Goal: Information Seeking & Learning: Check status

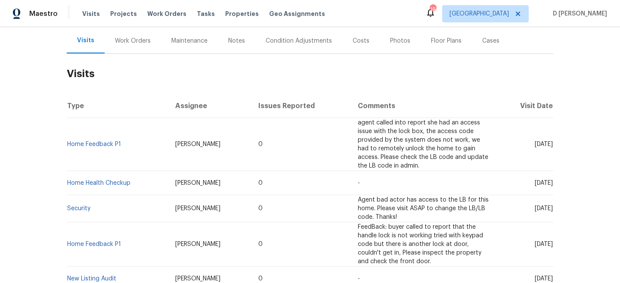
scroll to position [105, 0]
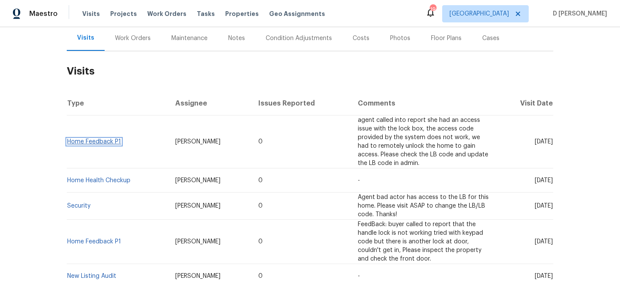
click at [103, 140] on link "Home Feedback P1" at bounding box center [94, 142] width 54 height 6
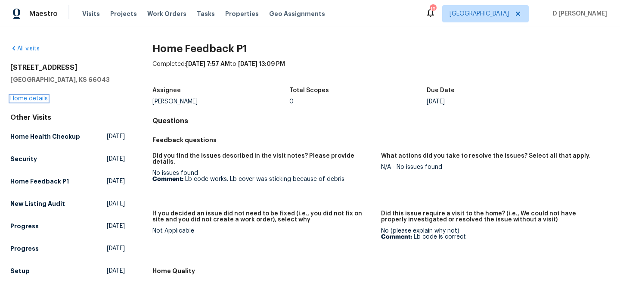
click at [30, 97] on link "Home details" at bounding box center [28, 99] width 37 height 6
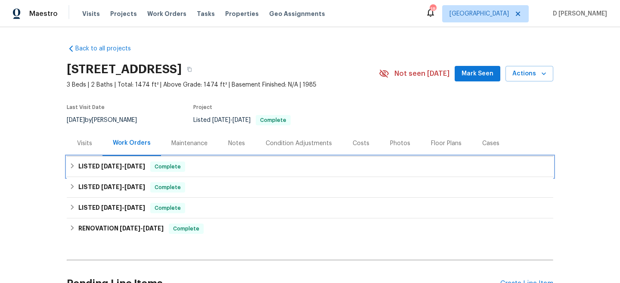
click at [78, 169] on div "LISTED 7/24/25 - 7/31/25 Complete" at bounding box center [310, 167] width 482 height 10
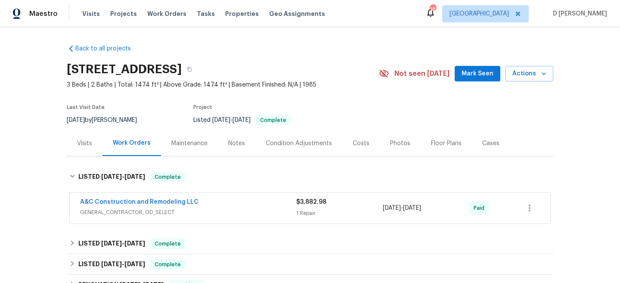
click at [90, 140] on div "Visits" at bounding box center [84, 143] width 15 height 9
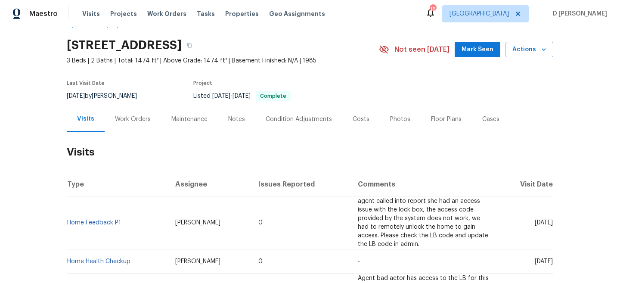
scroll to position [40, 0]
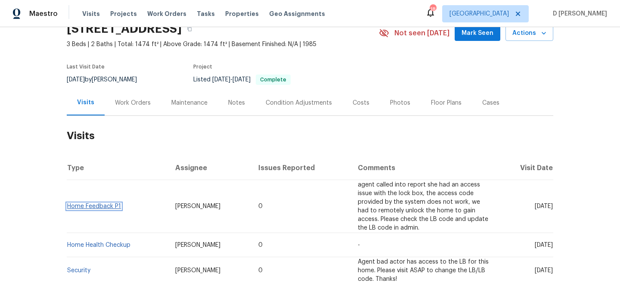
click at [90, 207] on link "Home Feedback P1" at bounding box center [94, 206] width 54 height 6
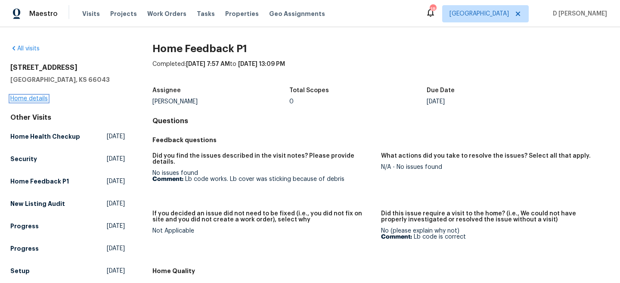
click at [31, 97] on link "Home details" at bounding box center [28, 99] width 37 height 6
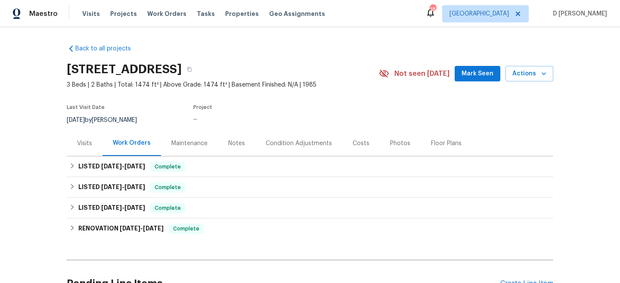
click at [84, 139] on div "Visits" at bounding box center [84, 143] width 15 height 9
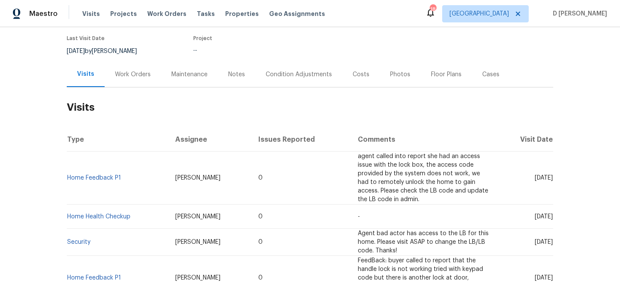
scroll to position [73, 0]
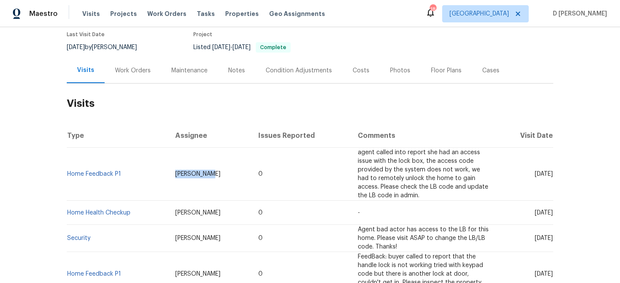
drag, startPoint x: 167, startPoint y: 174, endPoint x: 218, endPoint y: 174, distance: 51.3
click at [218, 174] on td "Matt McEvoy" at bounding box center [210, 174] width 84 height 53
copy span "Matt McEvoy"
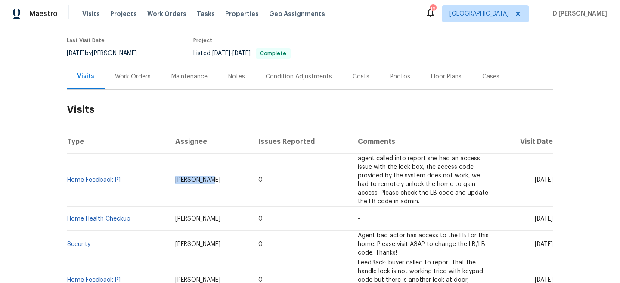
scroll to position [68, 0]
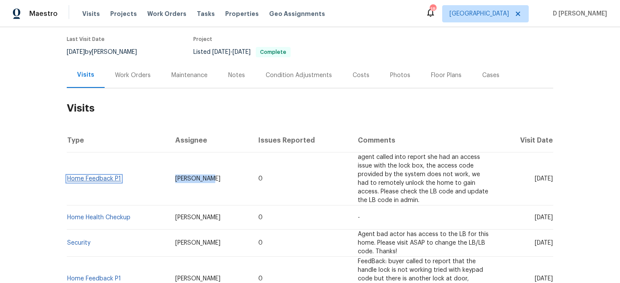
click at [89, 179] on link "Home Feedback P1" at bounding box center [94, 179] width 54 height 6
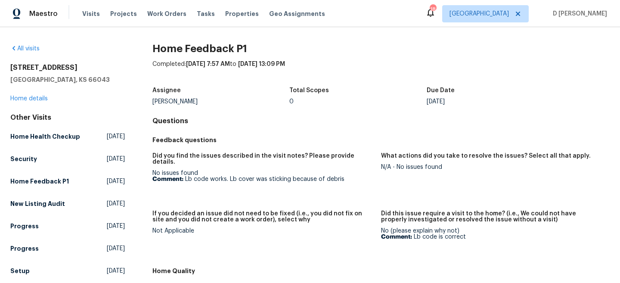
scroll to position [37, 0]
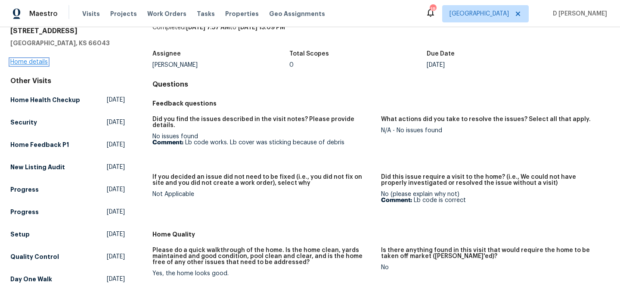
click at [39, 64] on link "Home details" at bounding box center [28, 62] width 37 height 6
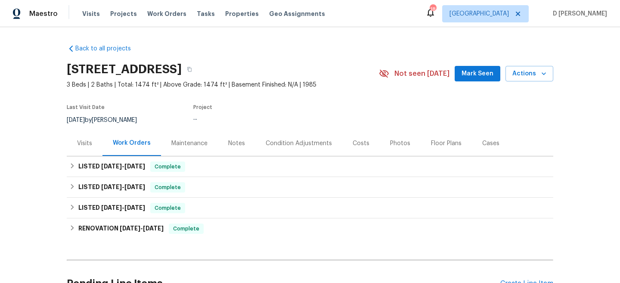
click at [84, 141] on div "Visits" at bounding box center [84, 143] width 15 height 9
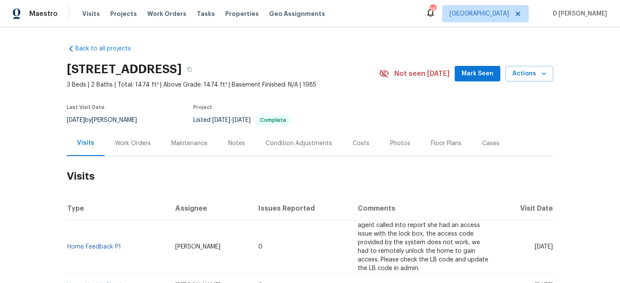
scroll to position [72, 0]
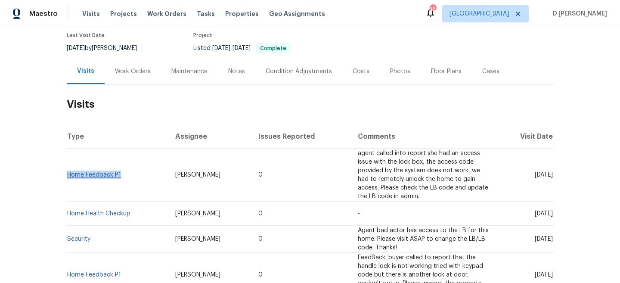
drag, startPoint x: 128, startPoint y: 178, endPoint x: 68, endPoint y: 175, distance: 60.8
click at [68, 175] on td "Home Feedback P1" at bounding box center [118, 175] width 102 height 53
copy link "Home Feedback P1"
click at [122, 158] on td "Home Feedback P1" at bounding box center [118, 175] width 102 height 53
click at [103, 173] on link "Home Feedback P1" at bounding box center [94, 175] width 54 height 6
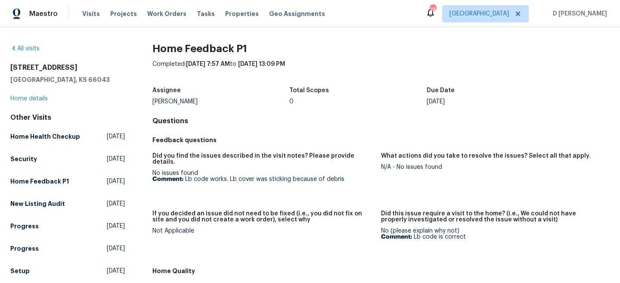
scroll to position [26, 0]
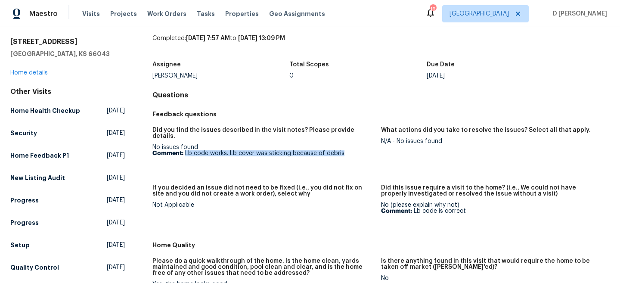
drag, startPoint x: 186, startPoint y: 147, endPoint x: 353, endPoint y: 147, distance: 167.2
click at [353, 150] on p "Comment: Lb code works. Lb cover was sticking because of debris" at bounding box center [264, 153] width 222 height 6
copy p "Lb code works. Lb cover was sticking because of debris"
click at [34, 68] on div "131 Brookridge St Lansing, KS 66043 Home details" at bounding box center [67, 57] width 115 height 40
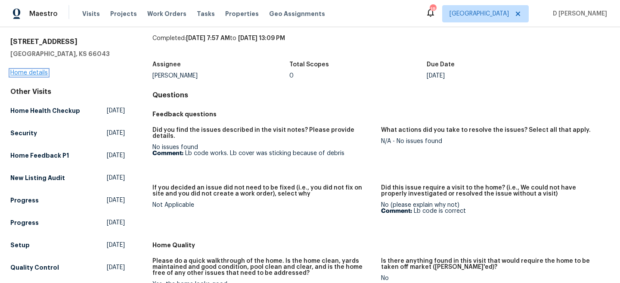
click at [34, 70] on link "Home details" at bounding box center [28, 73] width 37 height 6
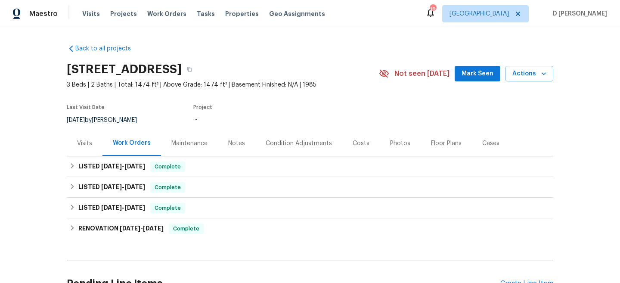
click at [82, 148] on div "Visits" at bounding box center [85, 143] width 36 height 25
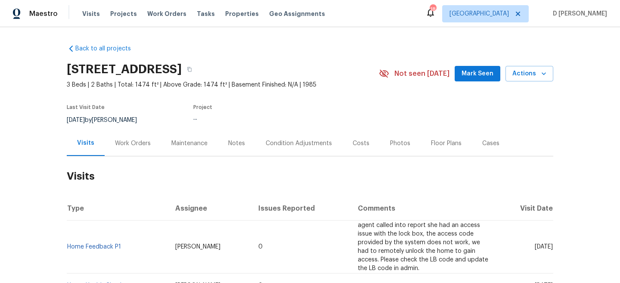
scroll to position [81, 0]
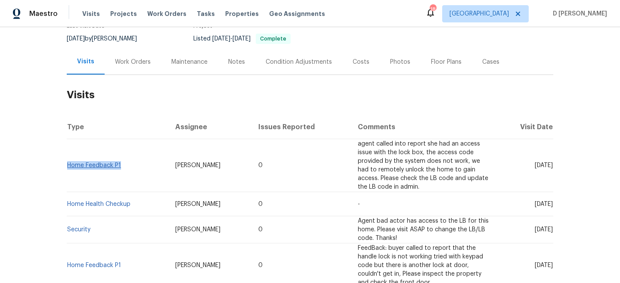
drag, startPoint x: 121, startPoint y: 166, endPoint x: 68, endPoint y: 166, distance: 53.4
click at [68, 166] on td "Home Feedback P1" at bounding box center [118, 165] width 102 height 53
copy link "Home Feedback P1"
drag, startPoint x: 517, startPoint y: 165, endPoint x: 536, endPoint y: 163, distance: 18.6
click at [536, 163] on span "Tue, Sep 02 2025" at bounding box center [544, 165] width 18 height 6
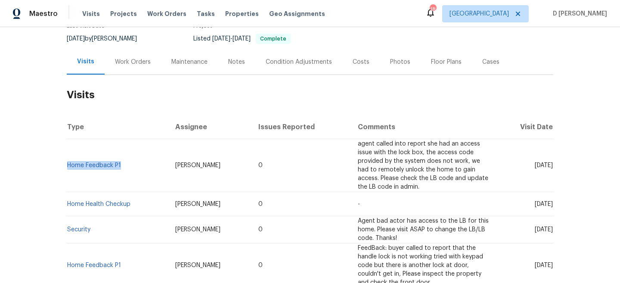
copy span "Sep 02"
click at [131, 59] on div "Work Orders" at bounding box center [133, 62] width 36 height 9
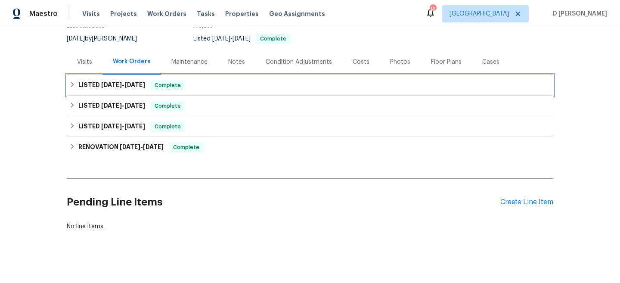
click at [68, 83] on div "LISTED 7/24/25 - 7/31/25 Complete" at bounding box center [310, 85] width 487 height 21
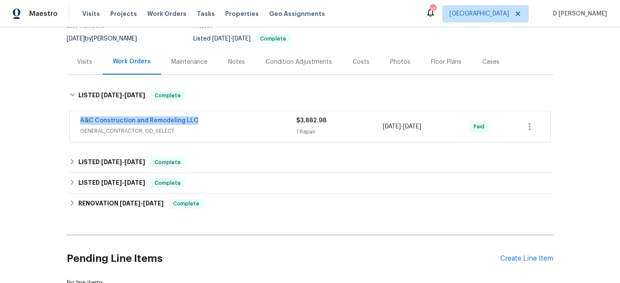
drag, startPoint x: 75, startPoint y: 118, endPoint x: 230, endPoint y: 118, distance: 155.5
click at [230, 118] on div "A&C Construction and Remodeling LLC GENERAL_CONTRACTOR, OD_SELECT $3,882.98 1 R…" at bounding box center [310, 126] width 481 height 31
copy link "A&C Construction and Remodeling LLC"
click at [85, 58] on div "Visits" at bounding box center [84, 62] width 15 height 9
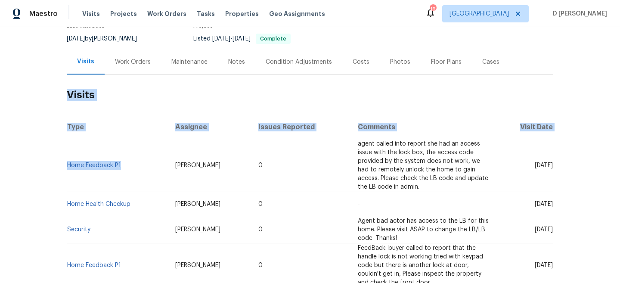
drag, startPoint x: 124, startPoint y: 166, endPoint x: 66, endPoint y: 165, distance: 57.3
click at [67, 165] on td "Home Feedback P1" at bounding box center [118, 165] width 102 height 53
click at [84, 154] on td "Home Feedback P1" at bounding box center [118, 165] width 102 height 53
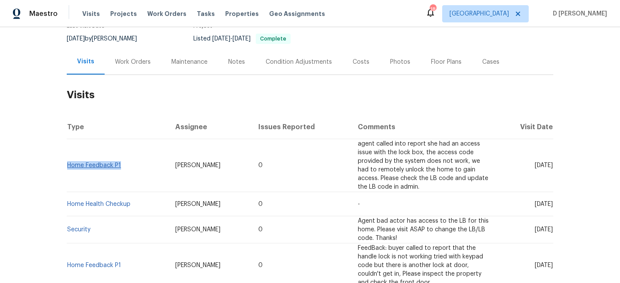
drag, startPoint x: 124, startPoint y: 167, endPoint x: 68, endPoint y: 168, distance: 56.0
click at [68, 168] on td "Home Feedback P1" at bounding box center [118, 165] width 102 height 53
copy link "Home Feedback P1"
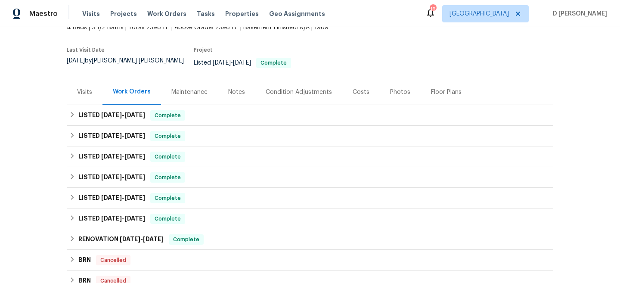
scroll to position [69, 0]
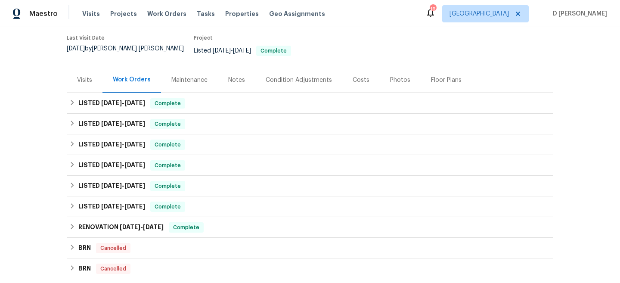
click at [76, 73] on div "Visits" at bounding box center [85, 79] width 36 height 25
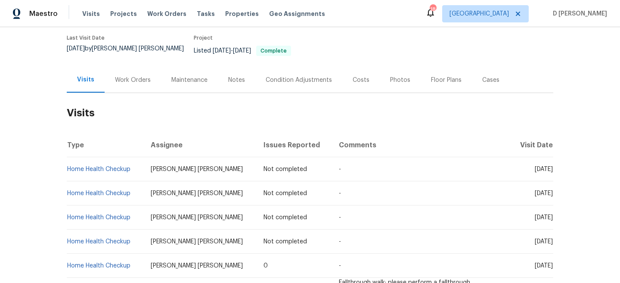
scroll to position [115, 0]
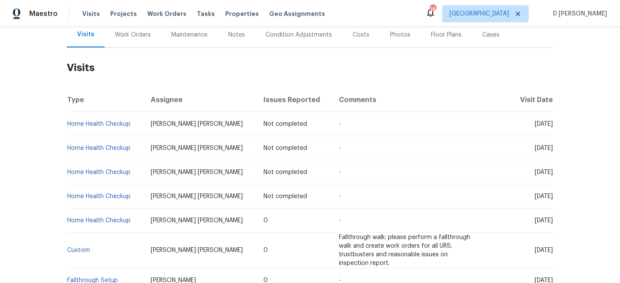
click at [119, 33] on div "Work Orders" at bounding box center [133, 34] width 56 height 25
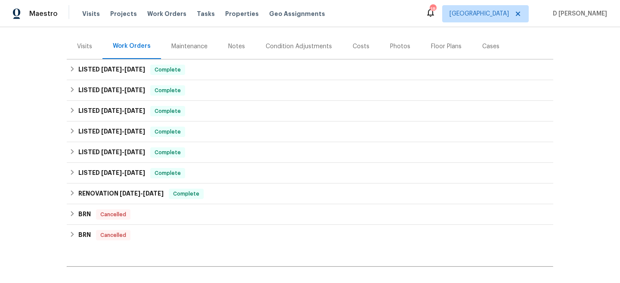
scroll to position [93, 0]
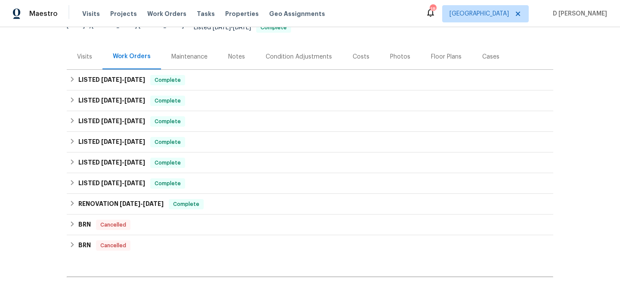
click at [84, 54] on div "Visits" at bounding box center [84, 57] width 15 height 9
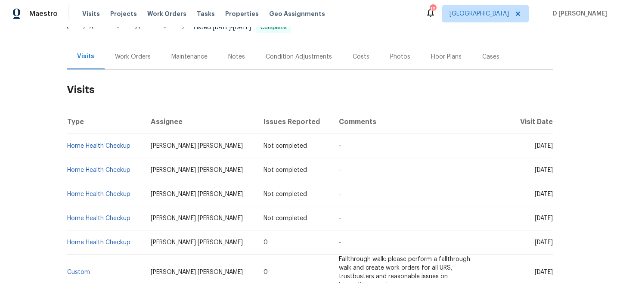
click at [131, 53] on div "Work Orders" at bounding box center [133, 57] width 36 height 9
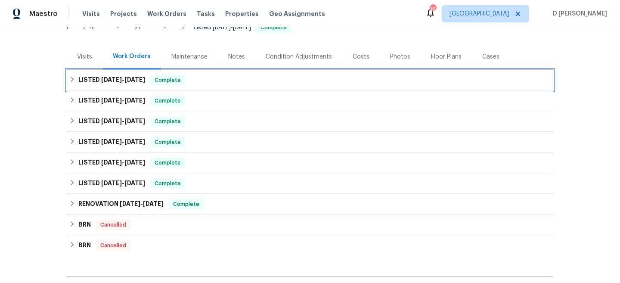
click at [75, 76] on icon at bounding box center [72, 79] width 6 height 6
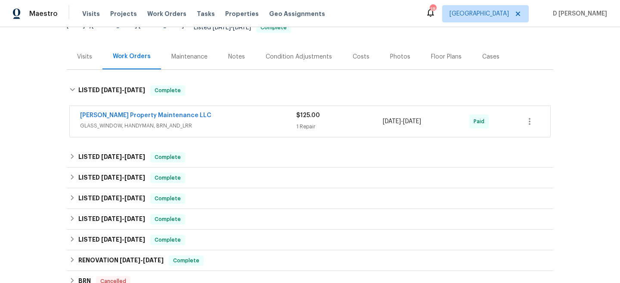
click at [111, 123] on span "GLASS_WINDOW, HANDYMAN, BRN_AND_LRR" at bounding box center [188, 125] width 216 height 9
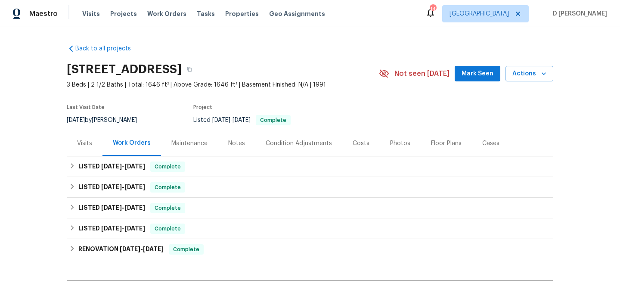
click at [82, 147] on div "Visits" at bounding box center [84, 143] width 15 height 9
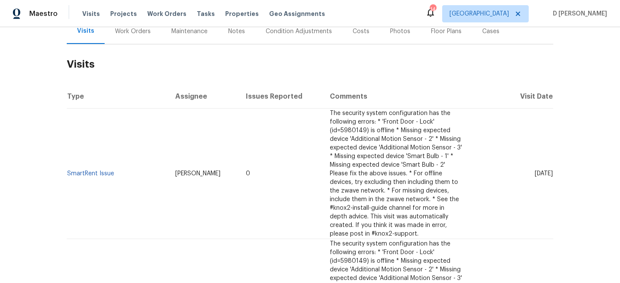
scroll to position [115, 0]
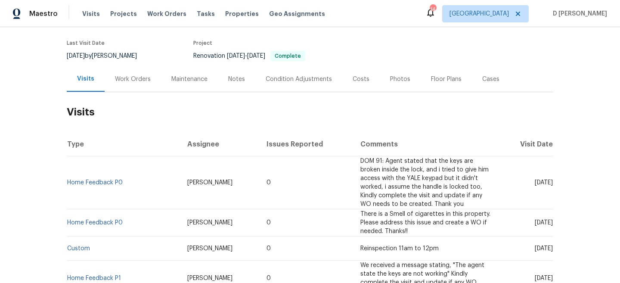
scroll to position [75, 0]
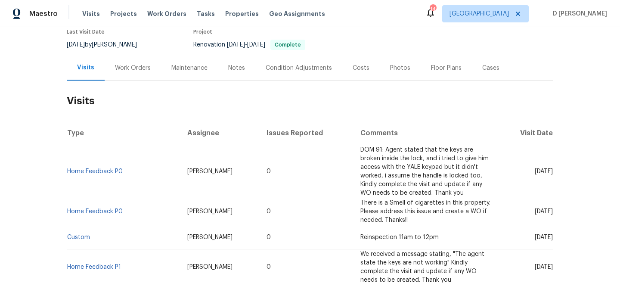
click at [137, 72] on div "Work Orders" at bounding box center [133, 67] width 56 height 25
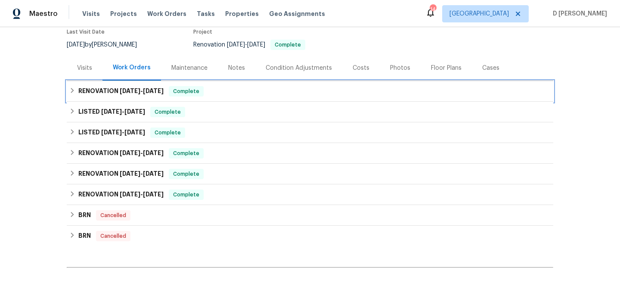
click at [78, 91] on div "RENOVATION 8/19/25 - 8/22/25 Complete" at bounding box center [310, 91] width 482 height 10
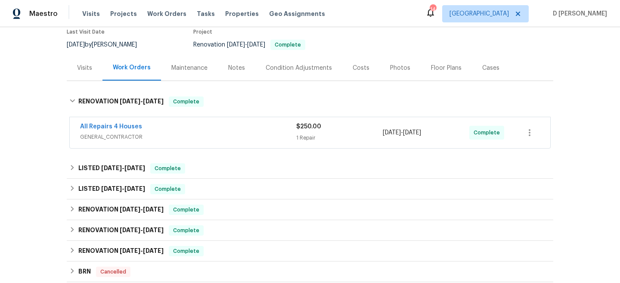
click at [151, 136] on span "GENERAL_CONTRACTOR" at bounding box center [188, 137] width 216 height 9
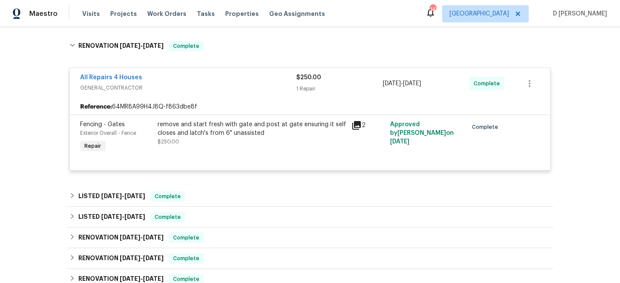
scroll to position [133, 0]
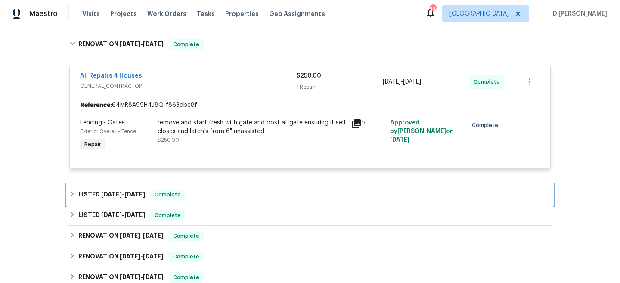
click at [79, 192] on h6 "LISTED 8/11/25 - 8/18/25" at bounding box center [111, 195] width 67 height 10
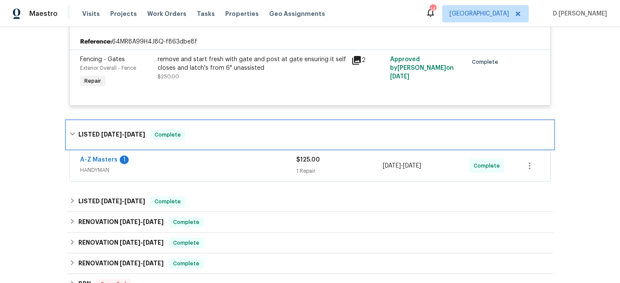
scroll to position [196, 0]
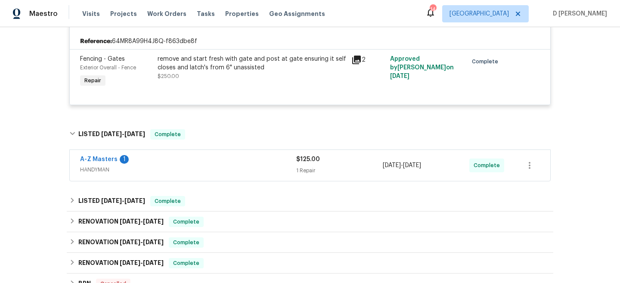
click at [153, 158] on div "A-Z Masters 1" at bounding box center [188, 160] width 216 height 10
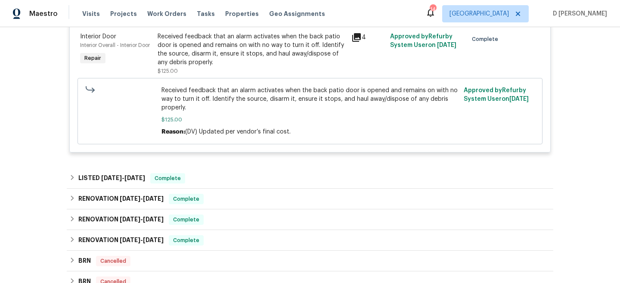
scroll to position [403, 0]
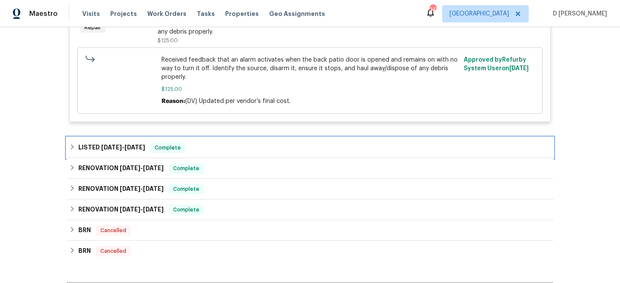
click at [73, 148] on icon at bounding box center [72, 147] width 6 height 6
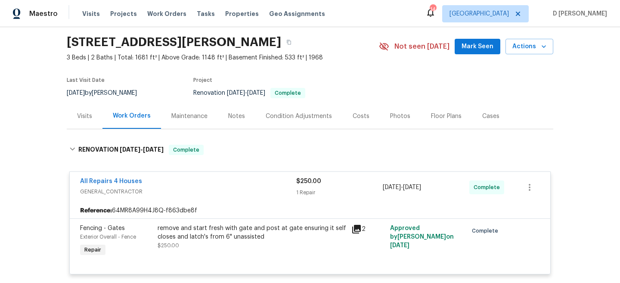
scroll to position [36, 0]
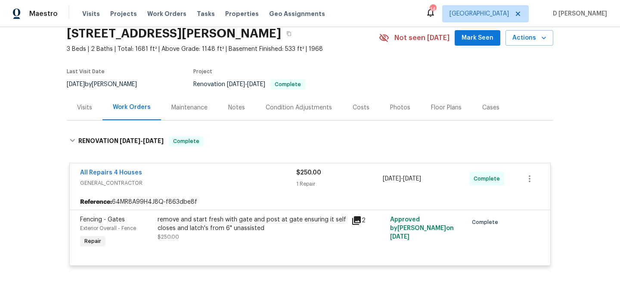
click at [85, 109] on div "Visits" at bounding box center [84, 107] width 15 height 9
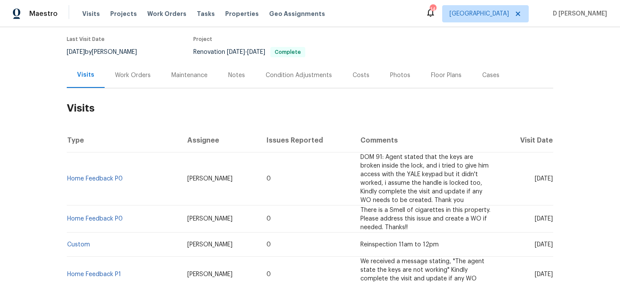
scroll to position [75, 0]
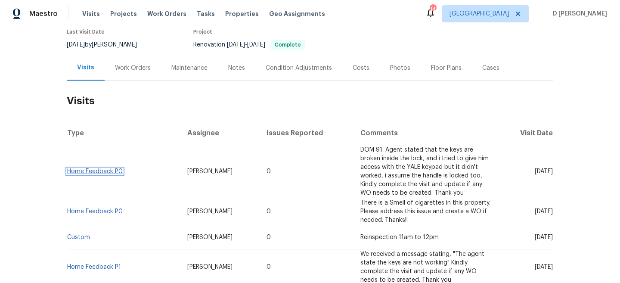
click at [108, 171] on link "Home Feedback P0" at bounding box center [95, 171] width 56 height 6
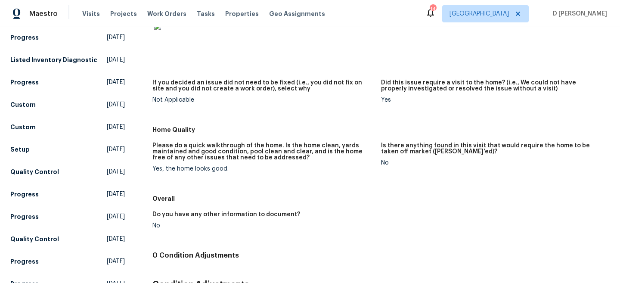
scroll to position [19, 0]
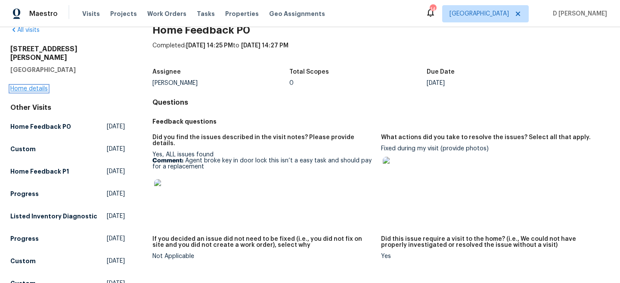
click at [38, 86] on link "Home details" at bounding box center [28, 89] width 37 height 6
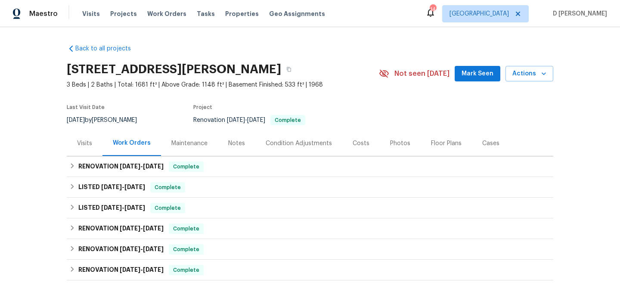
click at [87, 152] on div "Visits" at bounding box center [85, 143] width 36 height 25
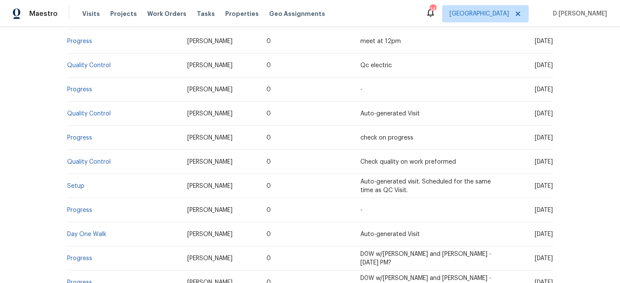
scroll to position [691, 0]
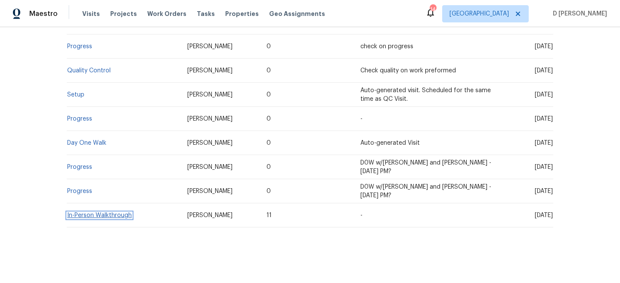
click at [120, 212] on link "In-Person Walkthrough" at bounding box center [99, 215] width 65 height 6
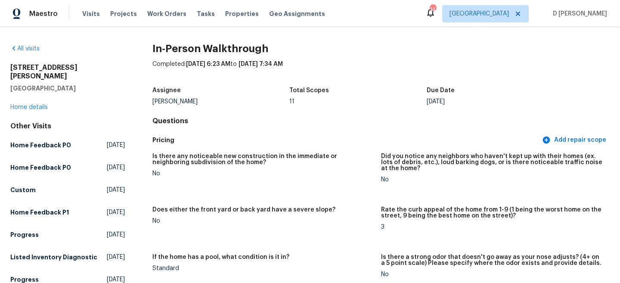
scroll to position [1360, 0]
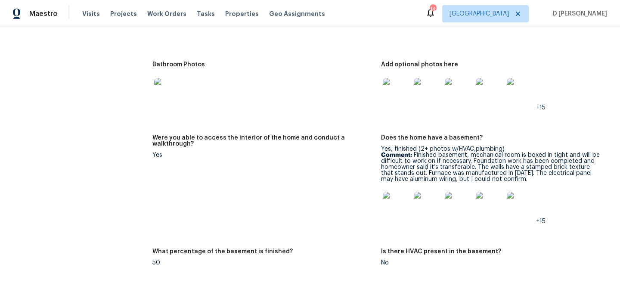
click at [398, 194] on img at bounding box center [397, 206] width 28 height 28
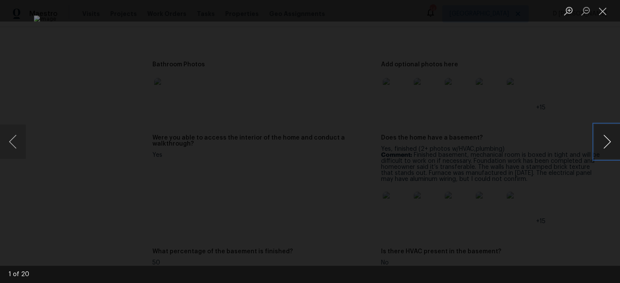
click at [601, 141] on button "Next image" at bounding box center [608, 142] width 26 height 34
click at [601, 11] on button "Close lightbox" at bounding box center [603, 10] width 17 height 15
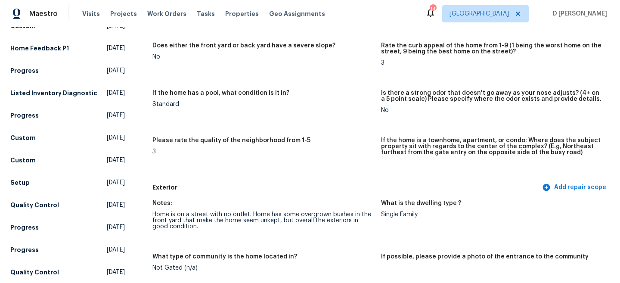
scroll to position [0, 0]
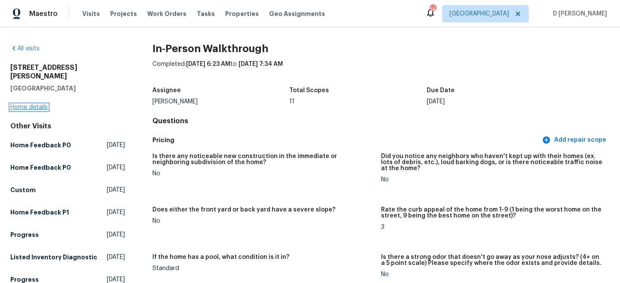
click at [38, 104] on link "Home details" at bounding box center [28, 107] width 37 height 6
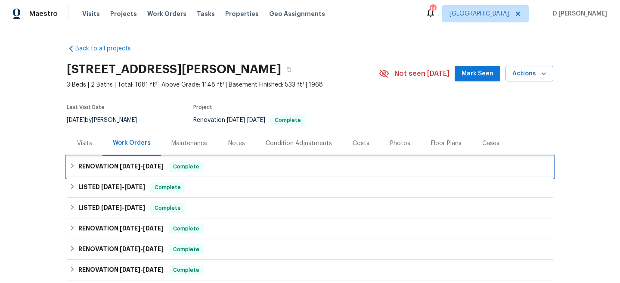
click at [73, 163] on icon at bounding box center [72, 166] width 6 height 6
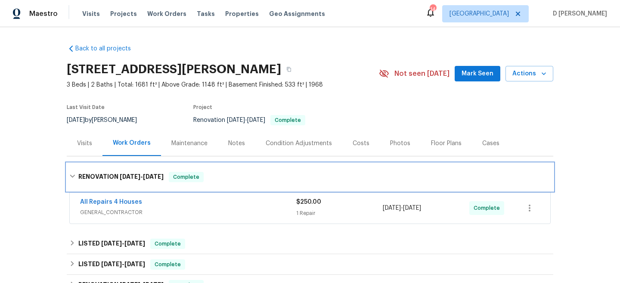
scroll to position [42, 0]
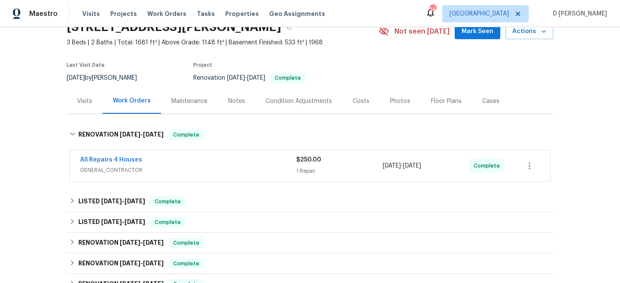
click at [89, 98] on div "Visits" at bounding box center [84, 101] width 15 height 9
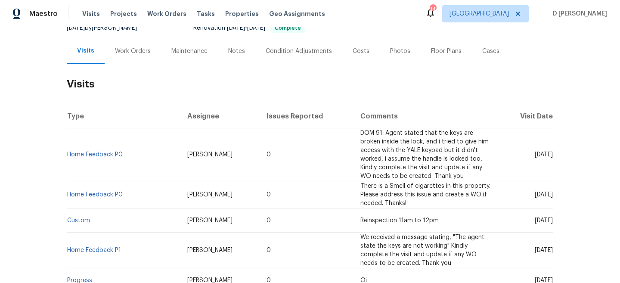
scroll to position [93, 0]
drag, startPoint x: 518, startPoint y: 154, endPoint x: 537, endPoint y: 154, distance: 19.0
click at [537, 154] on span "Thu, Aug 28 2025" at bounding box center [544, 154] width 18 height 6
copy span "Aug 28"
click at [125, 52] on div "Work Orders" at bounding box center [133, 51] width 36 height 9
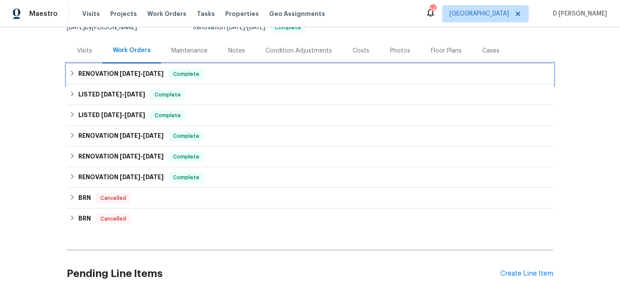
click at [75, 72] on div "RENOVATION 8/19/25 - 8/22/25 Complete" at bounding box center [310, 74] width 482 height 10
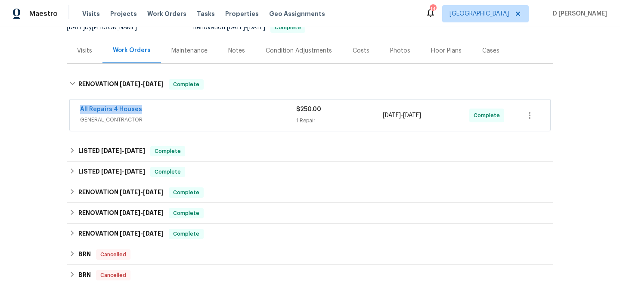
drag, startPoint x: 76, startPoint y: 108, endPoint x: 170, endPoint y: 107, distance: 93.9
click at [170, 107] on div "All Repairs 4 Houses GENERAL_CONTRACTOR $250.00 1 Repair 8/19/2025 - 8/22/2025 …" at bounding box center [310, 115] width 481 height 31
copy link "All Repairs 4 Houses"
click at [87, 50] on div "Visits" at bounding box center [84, 51] width 15 height 9
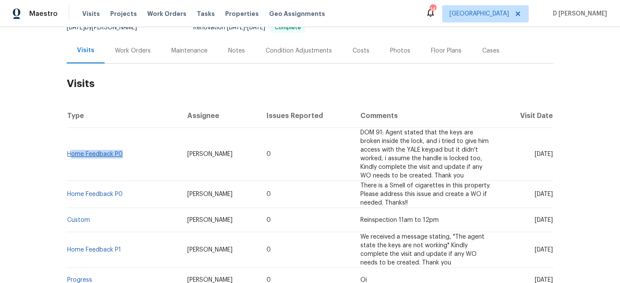
drag, startPoint x: 135, startPoint y: 153, endPoint x: 70, endPoint y: 153, distance: 64.6
click at [70, 153] on td "Home Feedback P0" at bounding box center [124, 154] width 114 height 53
click at [90, 138] on td "Home Feedback P0" at bounding box center [124, 154] width 114 height 53
drag, startPoint x: 125, startPoint y: 155, endPoint x: 67, endPoint y: 155, distance: 57.7
click at [67, 155] on td "Home Feedback P0" at bounding box center [124, 154] width 114 height 53
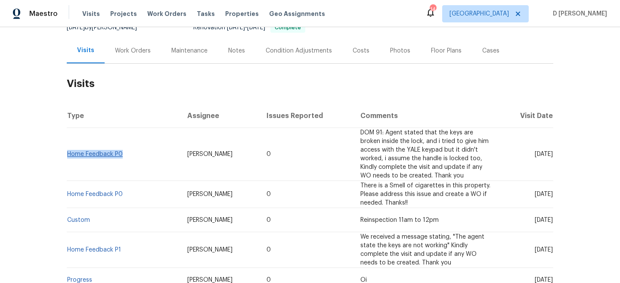
copy link "Home Feedback P0"
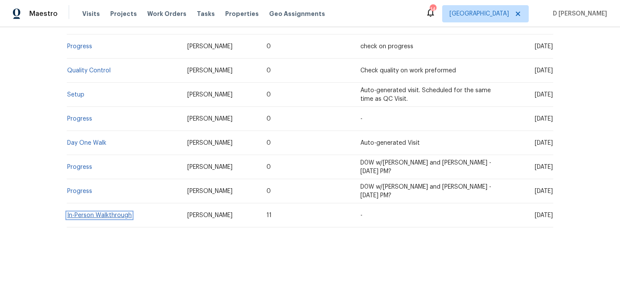
click at [107, 212] on link "In-Person Walkthrough" at bounding box center [99, 215] width 65 height 6
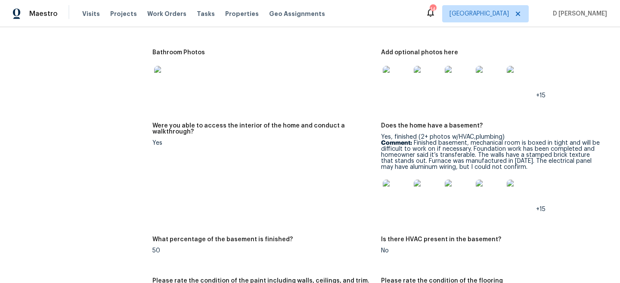
scroll to position [1374, 0]
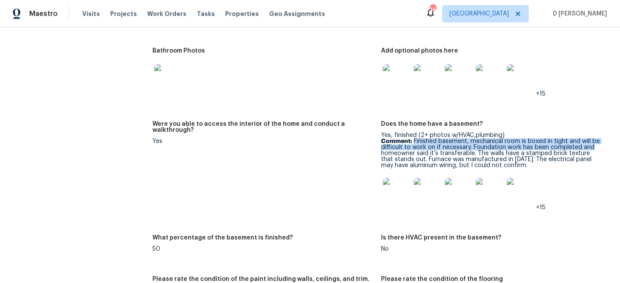
drag, startPoint x: 414, startPoint y: 134, endPoint x: 594, endPoint y: 141, distance: 180.2
click at [594, 141] on p "Comment: Finished basement, mechanical room is boxed in tight and will be diffi…" at bounding box center [492, 153] width 222 height 30
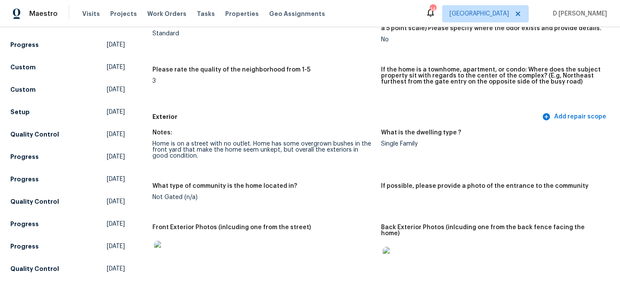
scroll to position [0, 0]
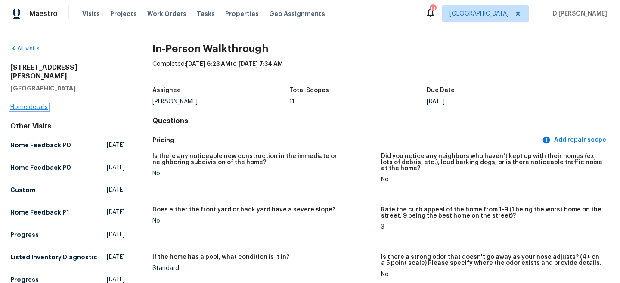
click at [22, 104] on link "Home details" at bounding box center [28, 107] width 37 height 6
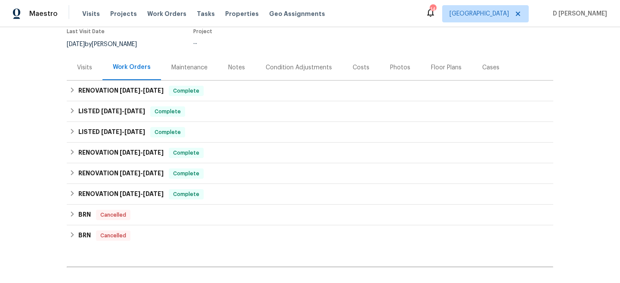
scroll to position [82, 0]
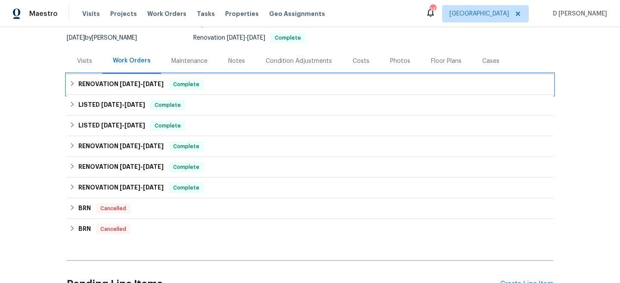
click at [78, 84] on h6 "RENOVATION 8/19/25 - 8/22/25" at bounding box center [120, 84] width 85 height 10
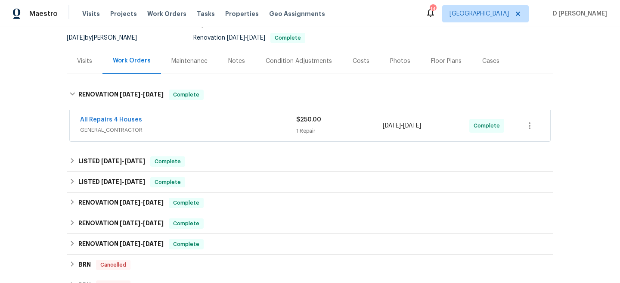
click at [138, 131] on span "GENERAL_CONTRACTOR" at bounding box center [188, 130] width 216 height 9
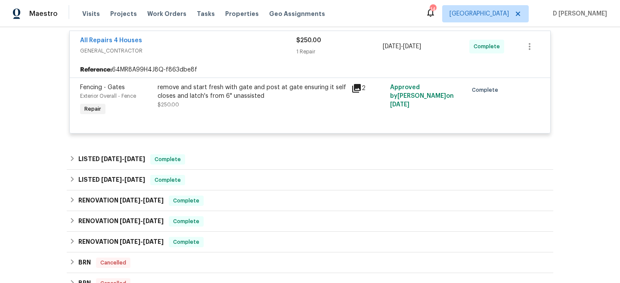
scroll to position [177, 0]
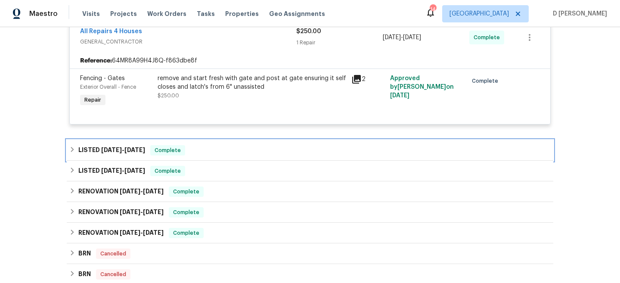
click at [74, 149] on icon at bounding box center [72, 149] width 6 height 6
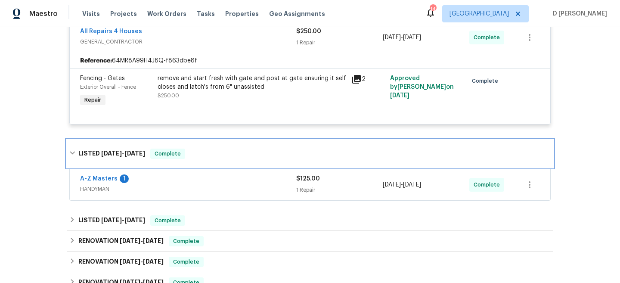
scroll to position [256, 0]
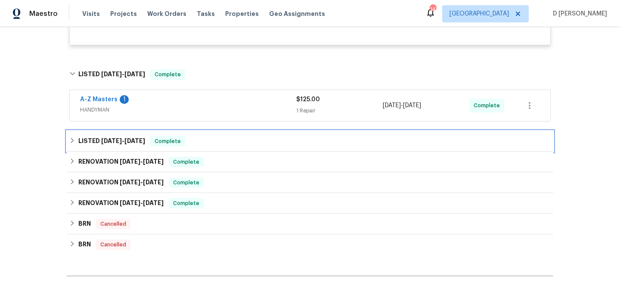
click at [74, 139] on icon at bounding box center [72, 140] width 6 height 6
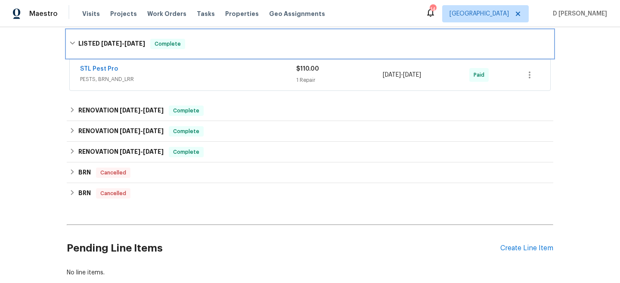
scroll to position [358, 0]
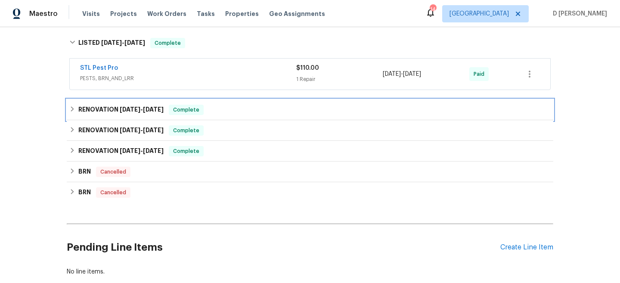
click at [76, 109] on div "RENOVATION 5/29/25 - 7/11/25 Complete" at bounding box center [310, 110] width 482 height 10
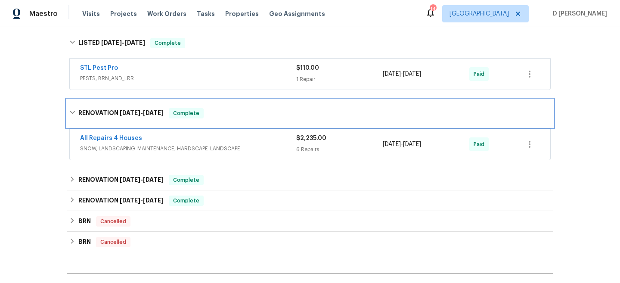
scroll to position [439, 0]
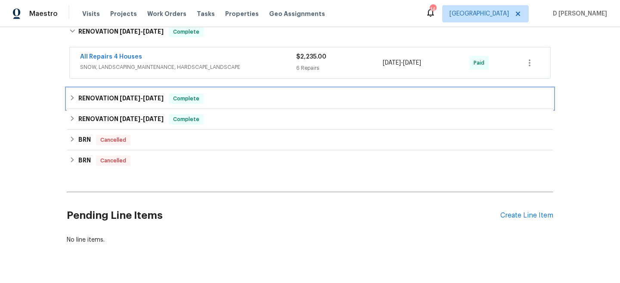
click at [74, 97] on icon at bounding box center [72, 98] width 6 height 6
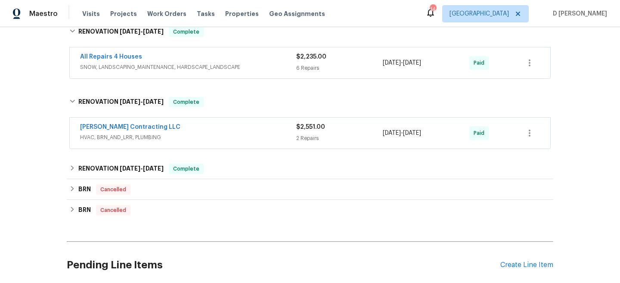
click at [169, 133] on div "Loftin Contracting LLC" at bounding box center [188, 128] width 216 height 10
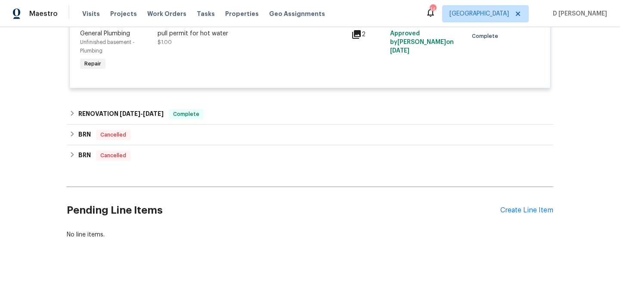
scroll to position [703, 0]
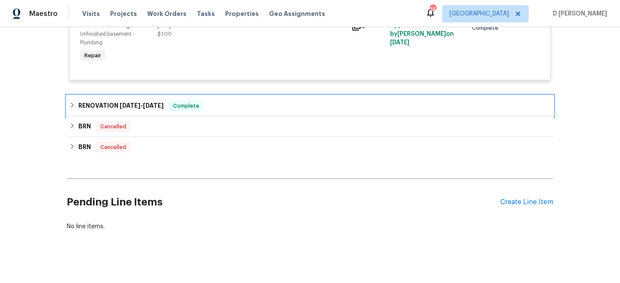
click at [72, 105] on icon at bounding box center [72, 105] width 3 height 5
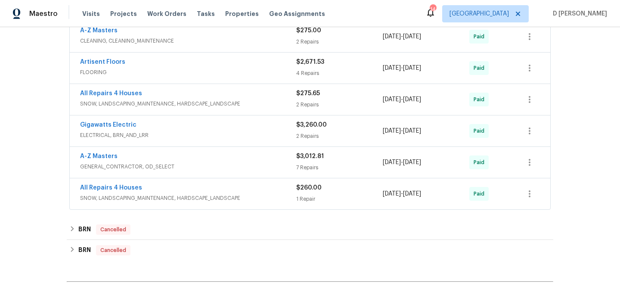
scroll to position [838, 0]
click at [162, 167] on span "GENERAL_CONTRACTOR, OD_SELECT" at bounding box center [188, 166] width 216 height 9
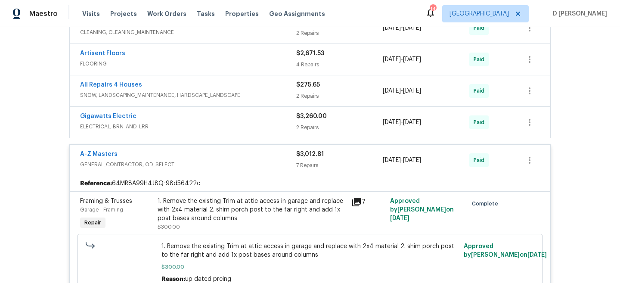
scroll to position [832, 0]
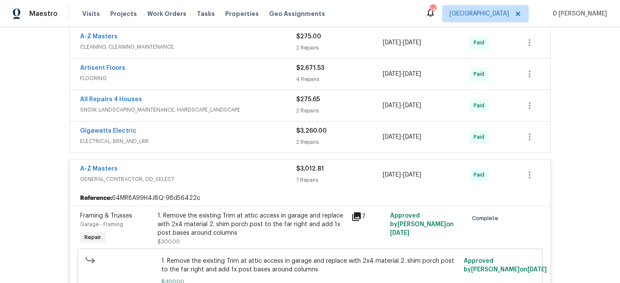
click at [162, 167] on div "A-Z Masters" at bounding box center [188, 170] width 216 height 10
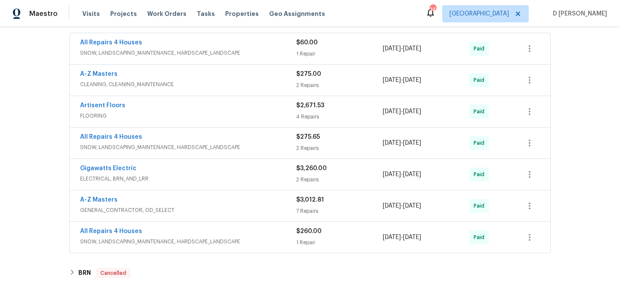
scroll to position [780, 0]
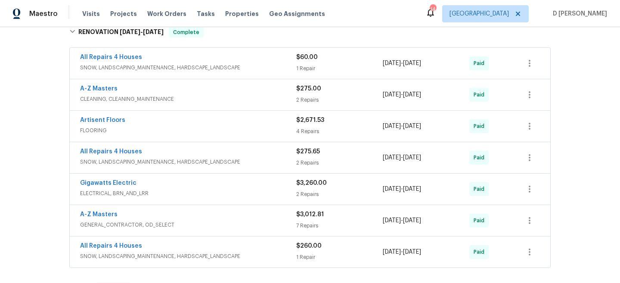
click at [160, 103] on span "CLEANING, CLEANING_MAINTENANCE" at bounding box center [188, 99] width 216 height 9
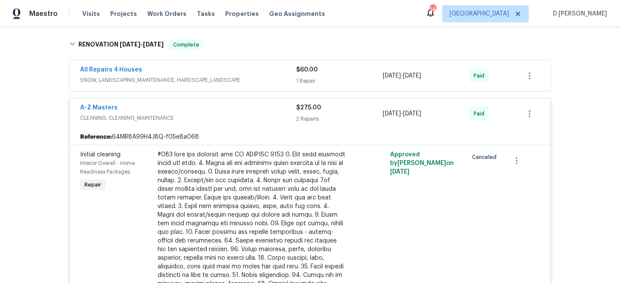
scroll to position [724, 0]
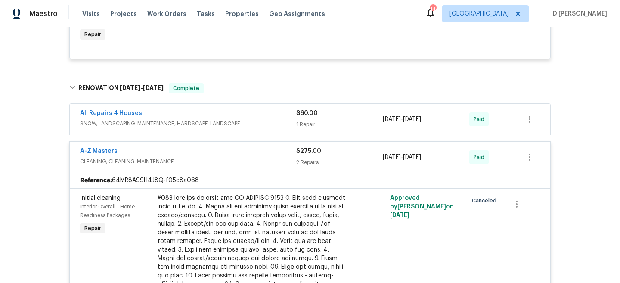
click at [225, 155] on div "A-Z Masters" at bounding box center [188, 152] width 216 height 10
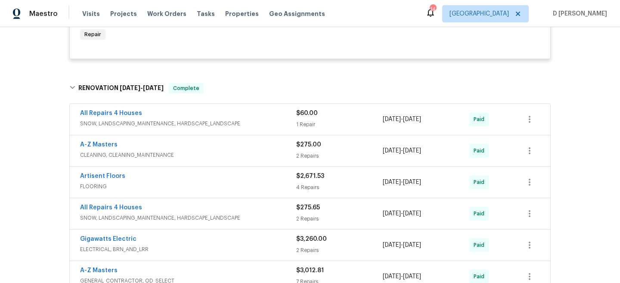
click at [215, 121] on span "SNOW, LANDSCAPING_MAINTENANCE, HARDSCAPE_LANDSCAPE" at bounding box center [188, 123] width 216 height 9
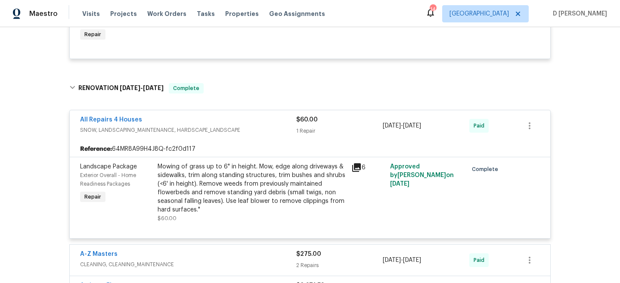
click at [215, 121] on div "All Repairs 4 Houses" at bounding box center [188, 120] width 216 height 10
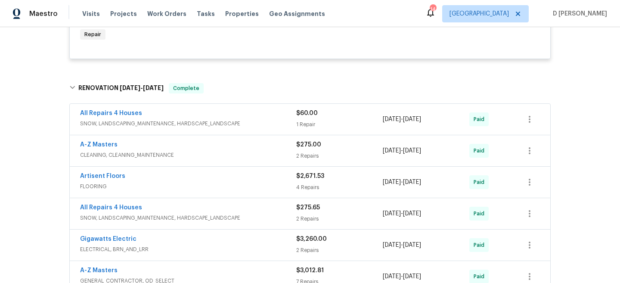
click at [197, 186] on span "FLOORING" at bounding box center [188, 186] width 216 height 9
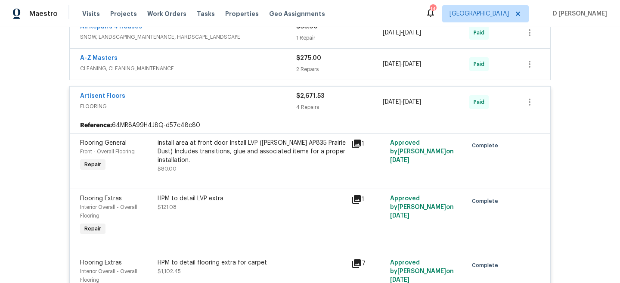
scroll to position [763, 0]
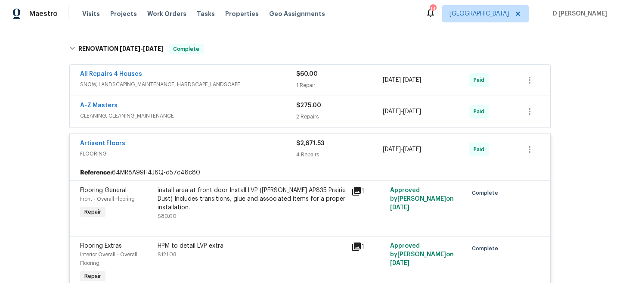
click at [193, 149] on div "Artisent Floors" at bounding box center [188, 144] width 216 height 10
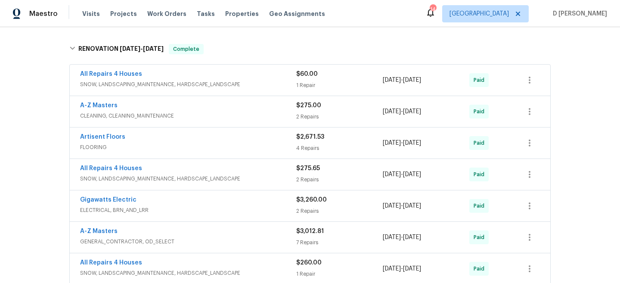
click at [195, 175] on span "SNOW, LANDSCAPING_MAINTENANCE, HARDSCAPE_LANDSCAPE" at bounding box center [188, 178] width 216 height 9
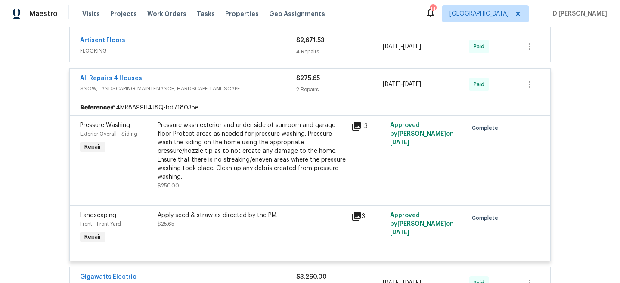
scroll to position [860, 0]
click at [195, 85] on span "SNOW, LANDSCAPING_MAINTENANCE, HARDSCAPE_LANDSCAPE" at bounding box center [188, 88] width 216 height 9
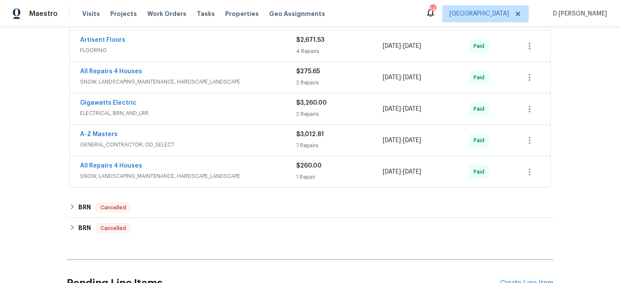
click at [195, 113] on span "ELECTRICAL, BRN_AND_LRR" at bounding box center [188, 113] width 216 height 9
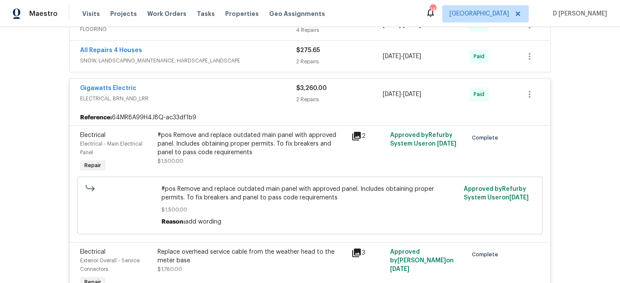
scroll to position [902, 0]
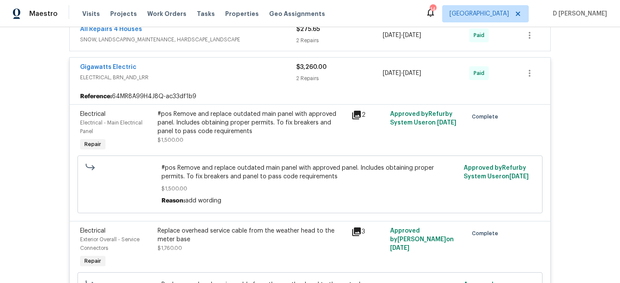
click at [224, 77] on span "ELECTRICAL, BRN_AND_LRR" at bounding box center [188, 77] width 216 height 9
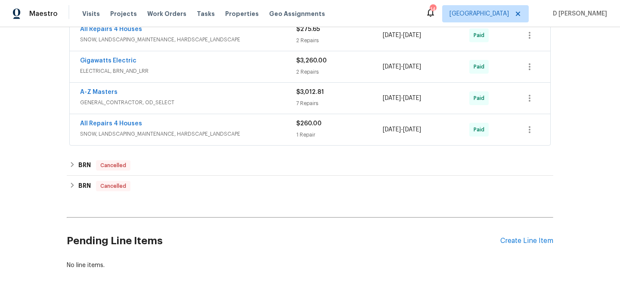
click at [218, 129] on div "All Repairs 4 Houses" at bounding box center [188, 124] width 216 height 10
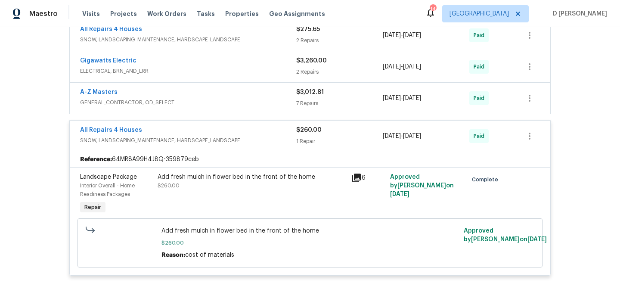
click at [218, 129] on div "All Repairs 4 Houses" at bounding box center [188, 131] width 216 height 10
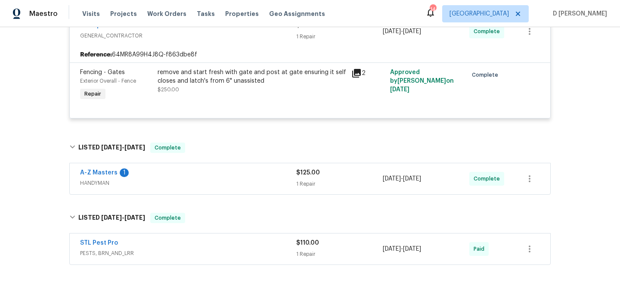
scroll to position [0, 0]
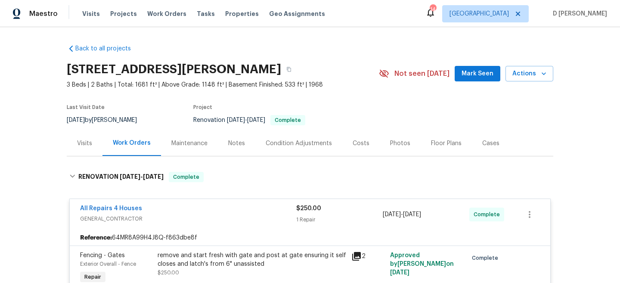
click at [92, 143] on div "Visits" at bounding box center [85, 143] width 36 height 25
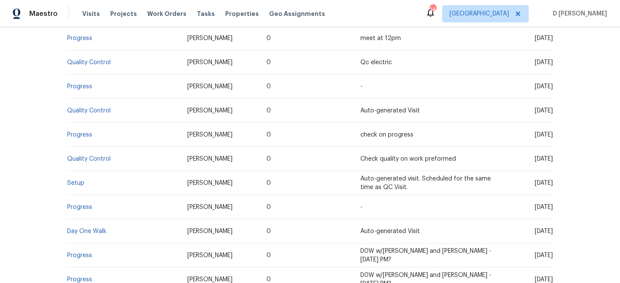
scroll to position [691, 0]
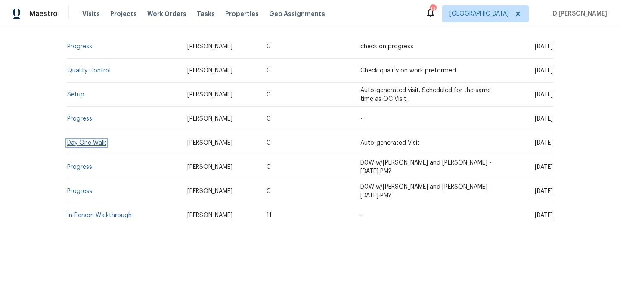
click at [92, 141] on link "Day One Walk" at bounding box center [86, 143] width 39 height 6
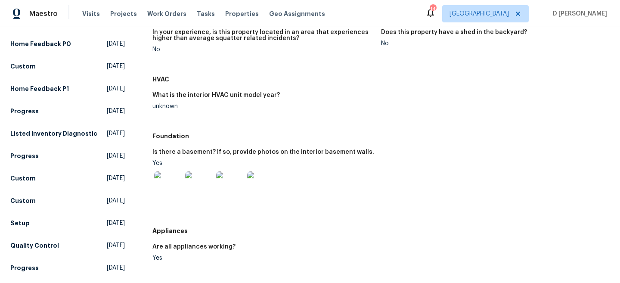
scroll to position [128, 0]
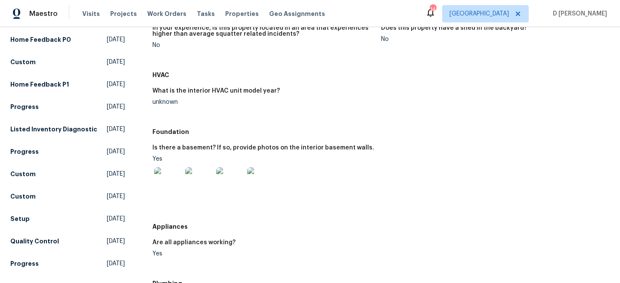
click at [171, 181] on img at bounding box center [168, 181] width 28 height 28
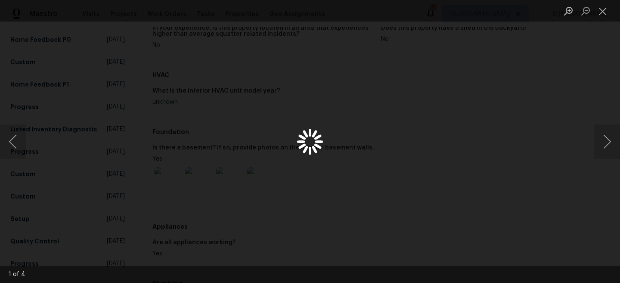
click at [171, 181] on div "Lightbox" at bounding box center [310, 141] width 620 height 283
click at [609, 144] on button "Next image" at bounding box center [608, 142] width 26 height 34
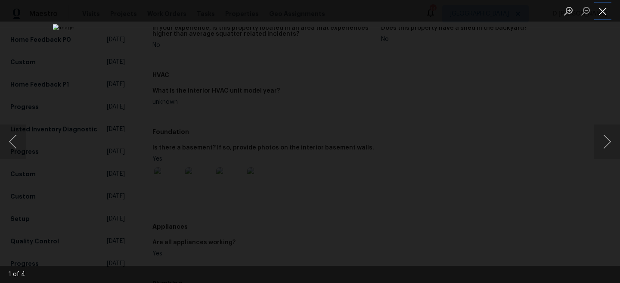
click at [606, 14] on button "Close lightbox" at bounding box center [603, 10] width 17 height 15
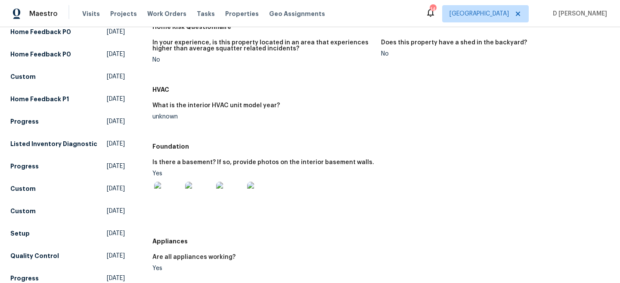
scroll to position [0, 0]
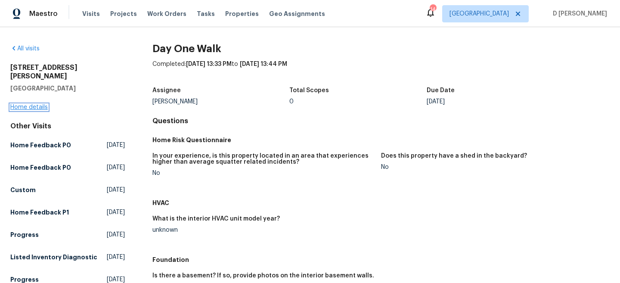
click at [25, 104] on link "Home details" at bounding box center [28, 107] width 37 height 6
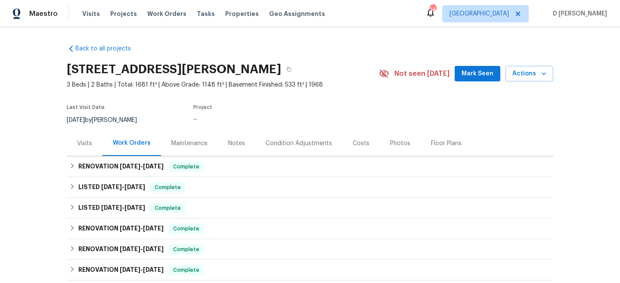
click at [84, 142] on div "Visits" at bounding box center [84, 143] width 15 height 9
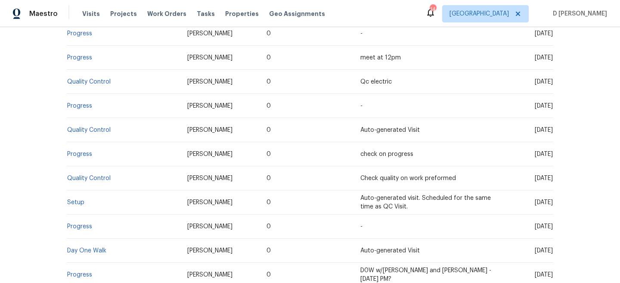
scroll to position [691, 0]
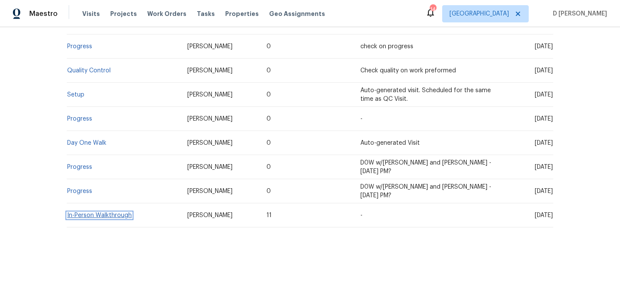
click at [109, 214] on link "In-Person Walkthrough" at bounding box center [99, 215] width 65 height 6
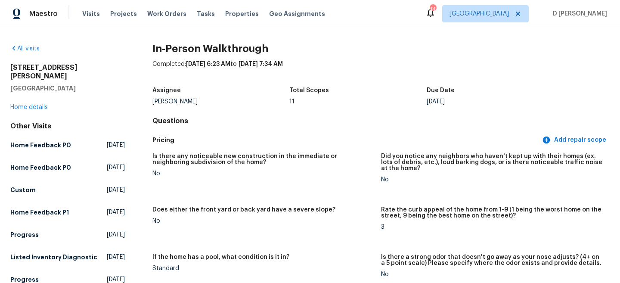
scroll to position [1360, 0]
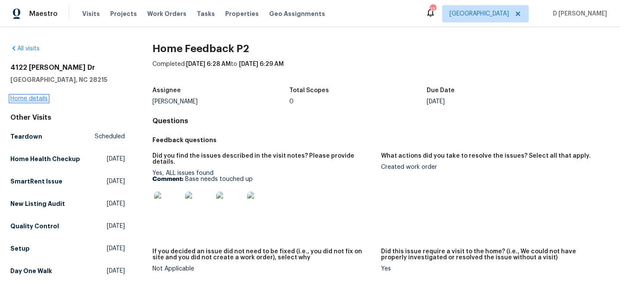
click at [31, 98] on link "Home details" at bounding box center [28, 99] width 37 height 6
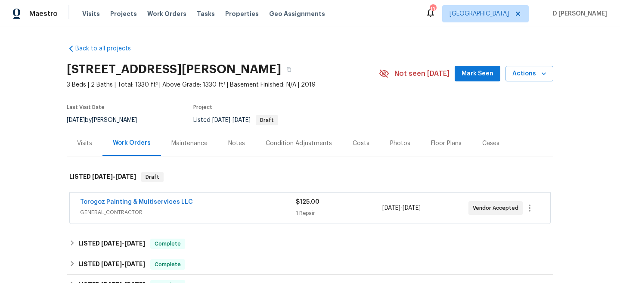
scroll to position [37, 0]
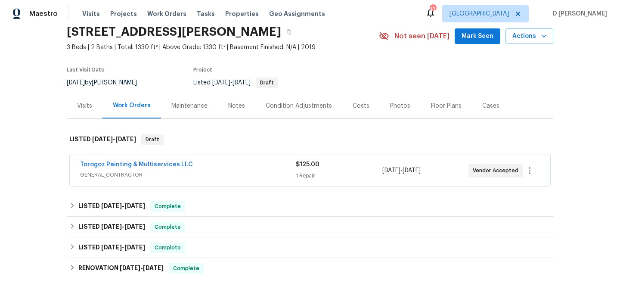
click at [149, 179] on span "GENERAL_CONTRACTOR" at bounding box center [188, 175] width 216 height 9
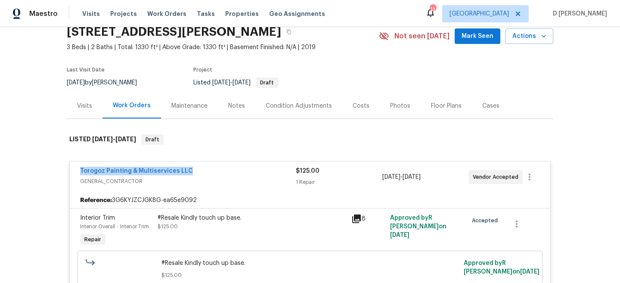
drag, startPoint x: 74, startPoint y: 170, endPoint x: 208, endPoint y: 170, distance: 134.4
click at [208, 170] on div "Torogoz Painting & Multiservices LLC GENERAL_CONTRACTOR $125.00 1 Repair 9/2/20…" at bounding box center [310, 177] width 481 height 31
copy link "Torogoz Painting & Multiservices LLC"
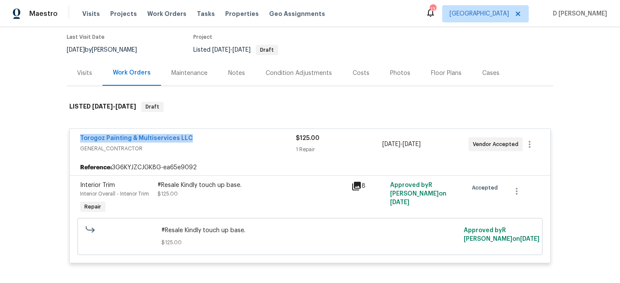
scroll to position [78, 0]
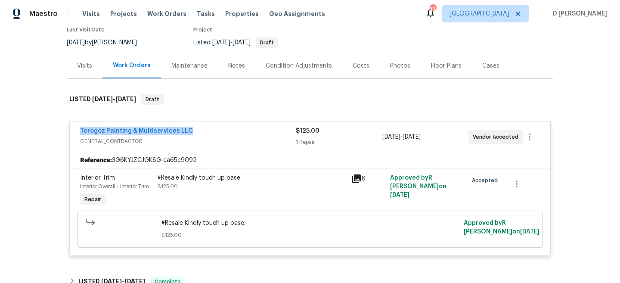
copy link "Torogoz Painting & Multiservices LLC"
click at [83, 68] on div "Visits" at bounding box center [84, 66] width 15 height 9
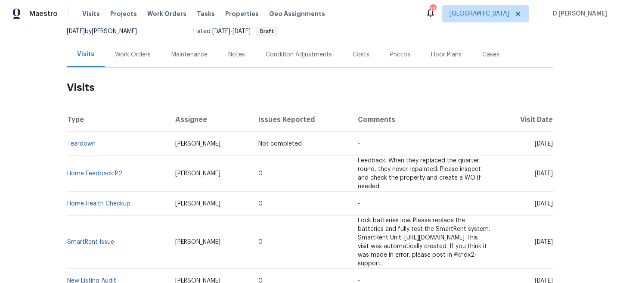
scroll to position [90, 0]
drag, startPoint x: 128, startPoint y: 168, endPoint x: 68, endPoint y: 168, distance: 60.7
click at [68, 168] on td "Home Feedback P2" at bounding box center [118, 173] width 102 height 36
copy link "Home Feedback P2"
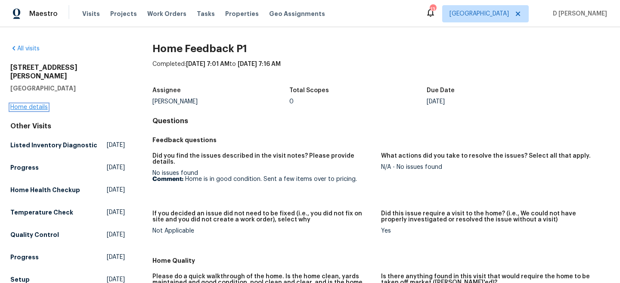
click at [36, 104] on link "Home details" at bounding box center [28, 107] width 37 height 6
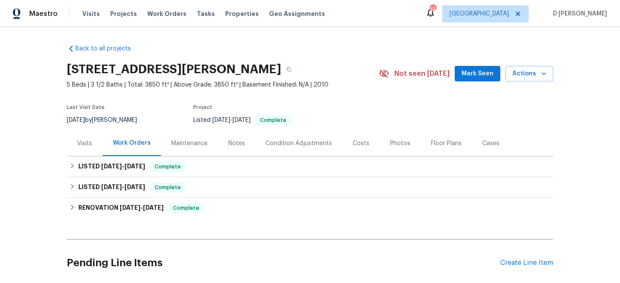
click at [90, 146] on div "Visits" at bounding box center [84, 143] width 15 height 9
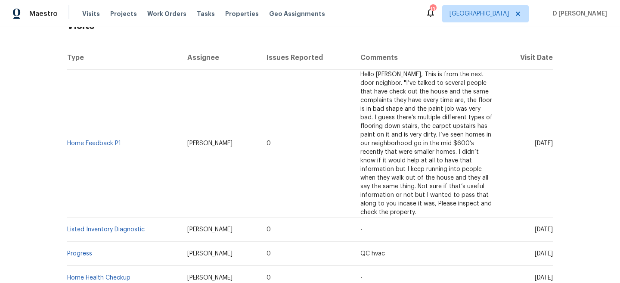
scroll to position [152, 0]
click at [101, 141] on link "Home Feedback P1" at bounding box center [94, 142] width 54 height 6
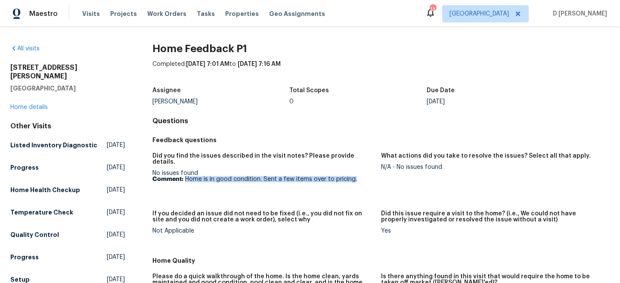
drag, startPoint x: 185, startPoint y: 172, endPoint x: 376, endPoint y: 172, distance: 190.4
click at [376, 172] on figure "Did you find the issues described in the visit notes? Please provide details. N…" at bounding box center [267, 176] width 229 height 47
copy p "Home is in good condition. Sent a few items over to pricing."
click at [35, 104] on link "Home details" at bounding box center [28, 107] width 37 height 6
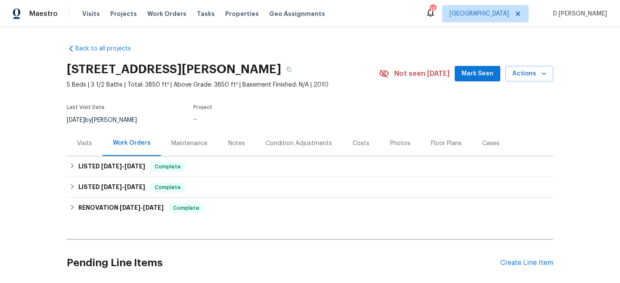
click at [85, 142] on div "Visits" at bounding box center [84, 143] width 15 height 9
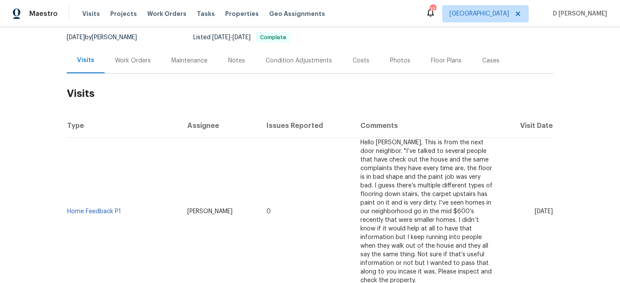
scroll to position [83, 0]
drag, startPoint x: 122, startPoint y: 212, endPoint x: 68, endPoint y: 211, distance: 53.9
click at [68, 211] on td "Home Feedback P1" at bounding box center [124, 211] width 114 height 148
copy link "Home Feedback P1"
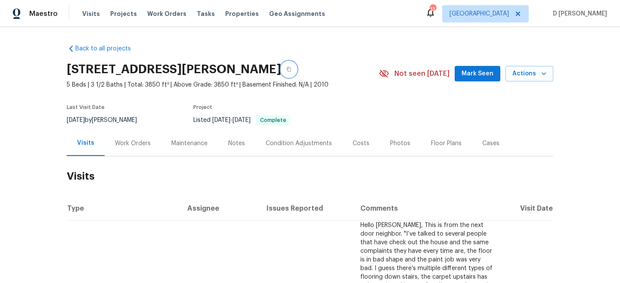
click at [286, 68] on icon "button" at bounding box center [288, 69] width 5 height 5
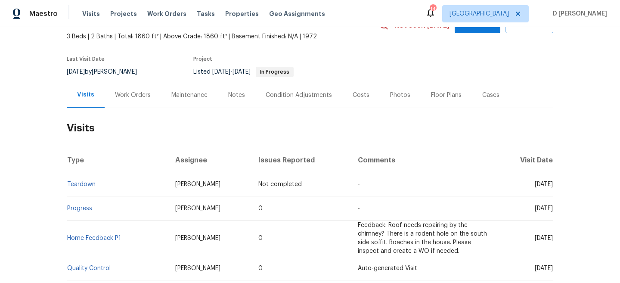
scroll to position [65, 0]
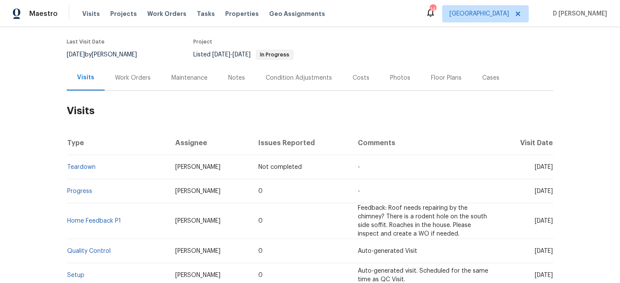
click at [116, 78] on div "Work Orders" at bounding box center [133, 78] width 36 height 9
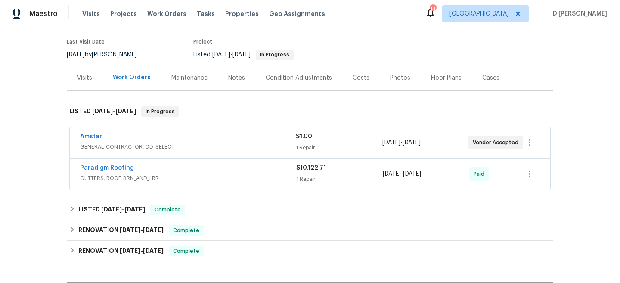
click at [138, 152] on div "Amstar GENERAL_CONTRACTOR, OD_SELECT" at bounding box center [188, 142] width 216 height 21
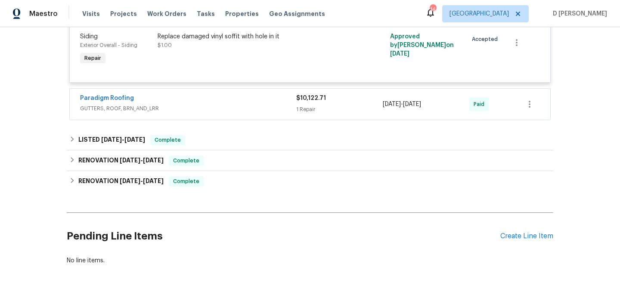
scroll to position [219, 0]
click at [142, 105] on span "GUTTERS, ROOF, BRN_AND_LRR" at bounding box center [188, 108] width 216 height 9
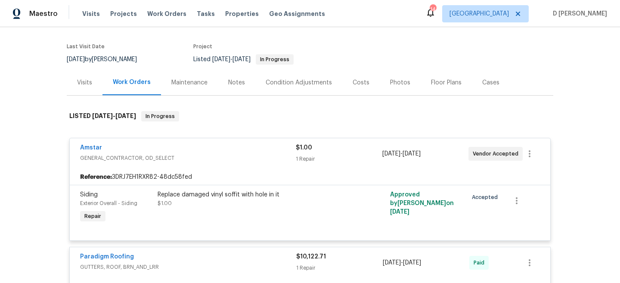
scroll to position [0, 0]
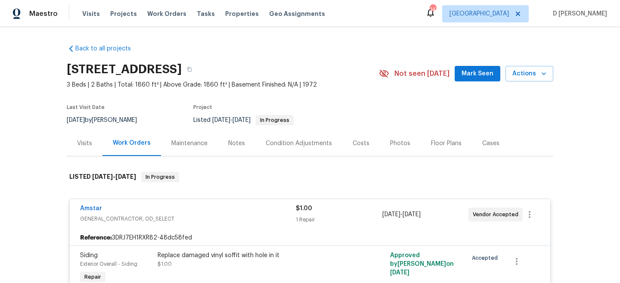
click at [83, 137] on div "Visits" at bounding box center [85, 143] width 36 height 25
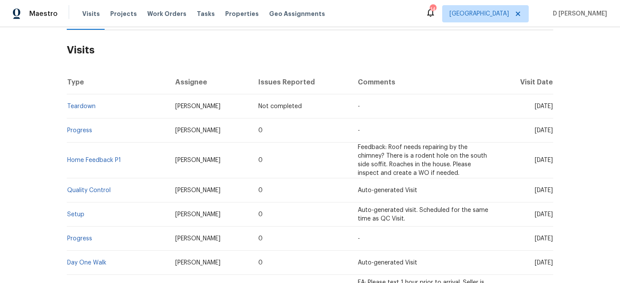
scroll to position [127, 0]
click at [80, 131] on link "Progress" at bounding box center [79, 130] width 25 height 6
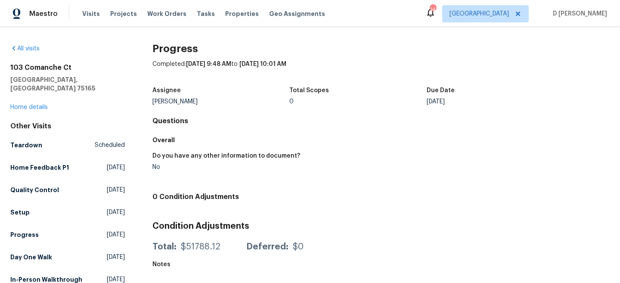
scroll to position [11, 0]
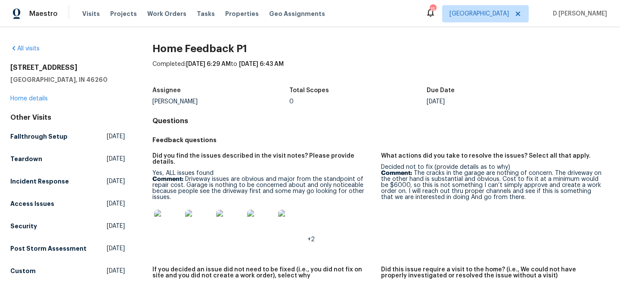
scroll to position [42, 0]
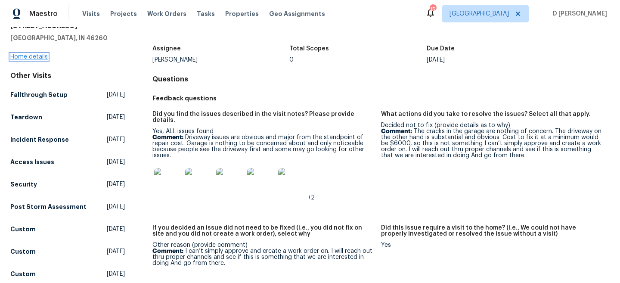
click at [43, 57] on link "Home details" at bounding box center [28, 57] width 37 height 6
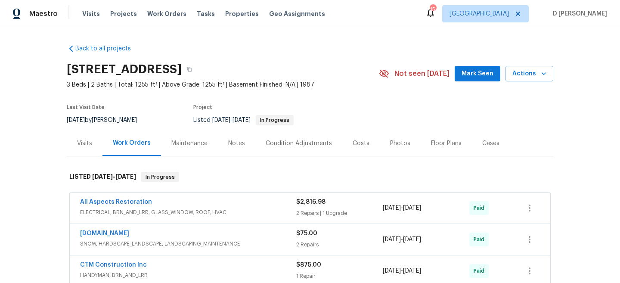
click at [84, 134] on div "Visits" at bounding box center [85, 143] width 36 height 25
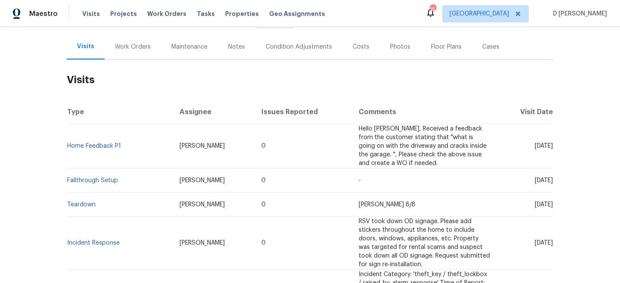
scroll to position [114, 0]
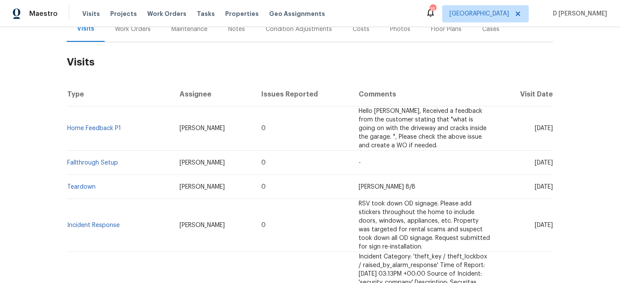
click at [107, 131] on td "Home Feedback P1" at bounding box center [120, 128] width 106 height 44
click at [106, 127] on link "Home Feedback P1" at bounding box center [94, 128] width 54 height 6
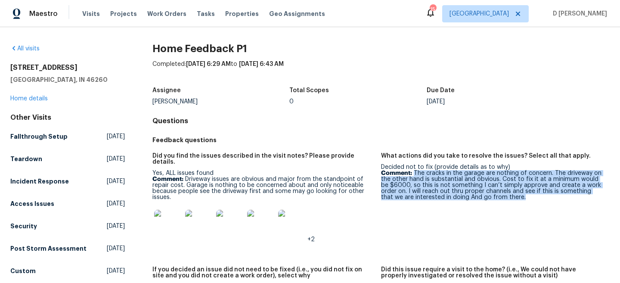
drag, startPoint x: 414, startPoint y: 173, endPoint x: 495, endPoint y: 206, distance: 88.5
click at [495, 206] on figure "What actions did you take to resolve the issues? Select all that apply. Decided…" at bounding box center [495, 204] width 229 height 103
copy p "The cracks in the garage are nothing of concern. The driveway on the other hand…"
